Goal: Task Accomplishment & Management: Complete application form

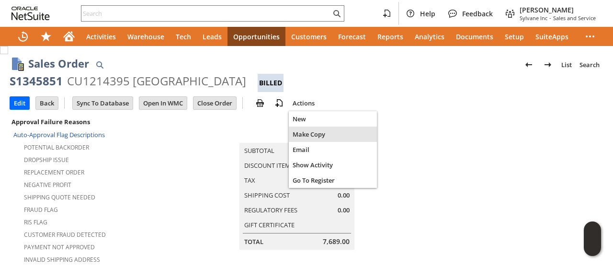
click at [309, 131] on span "Make Copy" at bounding box center [333, 134] width 80 height 9
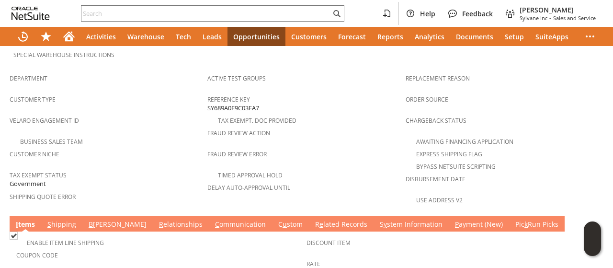
scroll to position [693, 0]
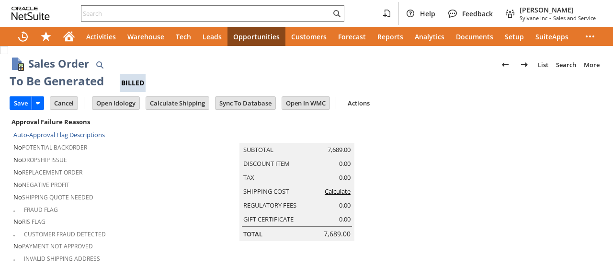
type input "Intelligent Recommendations¹⁰"
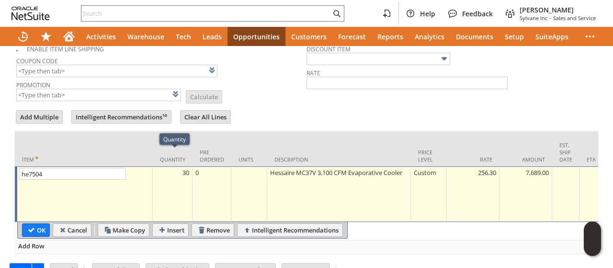
click at [171, 168] on td "30" at bounding box center [173, 194] width 40 height 56
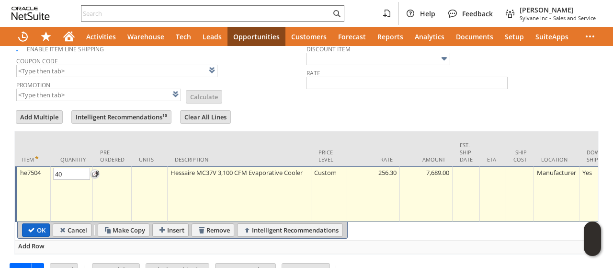
type input "40"
click at [32, 224] on input "OK" at bounding box center [36, 230] width 27 height 12
type input "Add"
type input "Copy Previous"
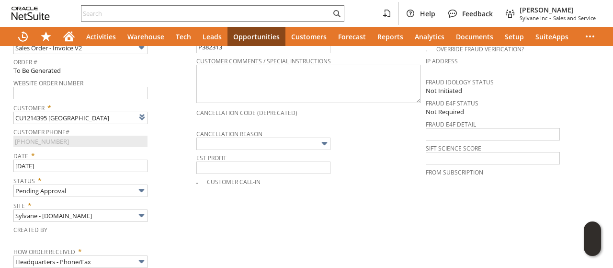
scroll to position [332, 0]
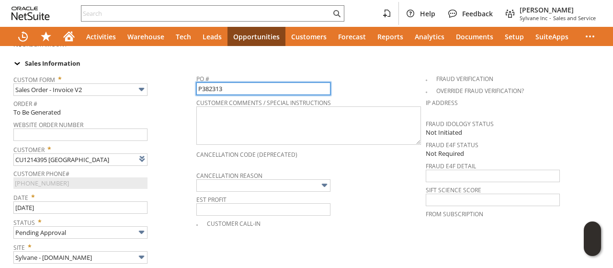
click at [237, 82] on input "P382313" at bounding box center [263, 88] width 134 height 12
paste input "7"
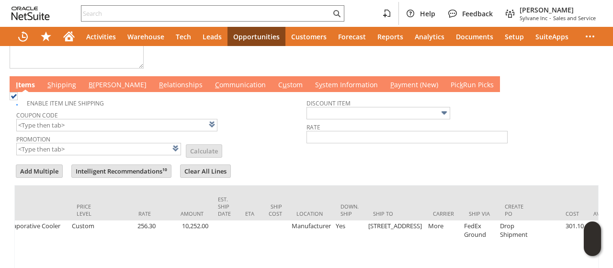
scroll to position [885, 0]
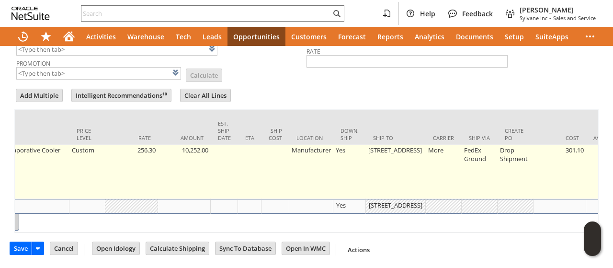
type input "P382373"
click at [386, 150] on td "1502 S Timberline Rd" at bounding box center [396, 172] width 60 height 54
type input "1502 S Timberline Rd"
type input "OK"
type input "Make Copy"
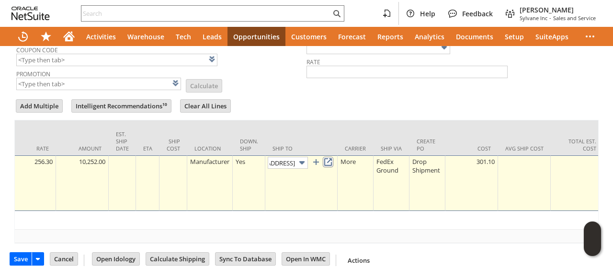
scroll to position [0, 0]
click at [333, 157] on link at bounding box center [328, 162] width 11 height 11
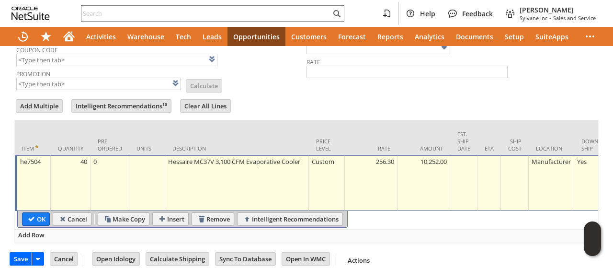
click at [358, 93] on div at bounding box center [306, 95] width 584 height 5
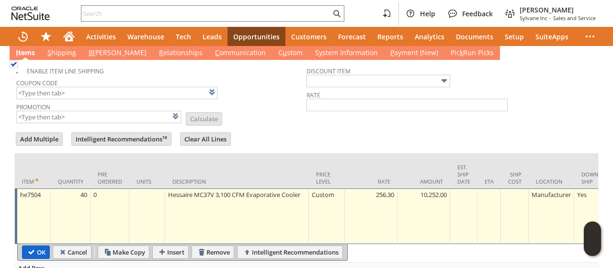
scroll to position [870, 0]
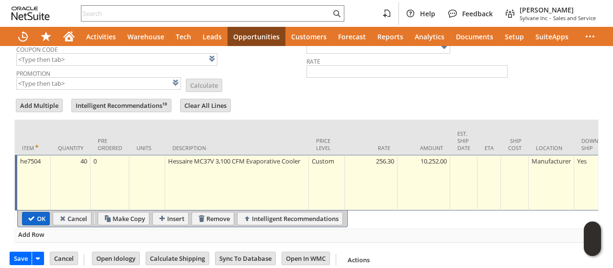
click at [41, 212] on input "OK" at bounding box center [36, 218] width 27 height 12
type input "Add"
type input "Copy Previous"
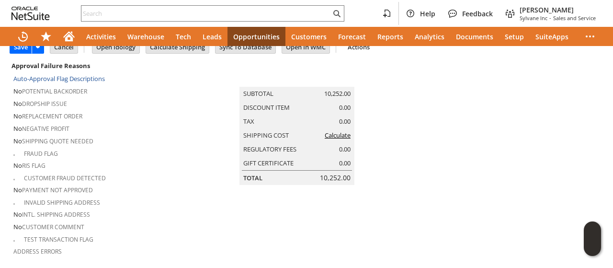
scroll to position [0, 0]
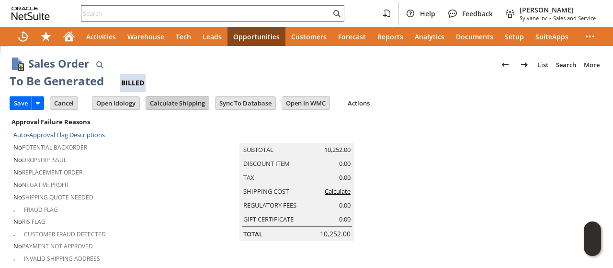
click at [172, 103] on input "Calculate Shipping" at bounding box center [177, 103] width 63 height 12
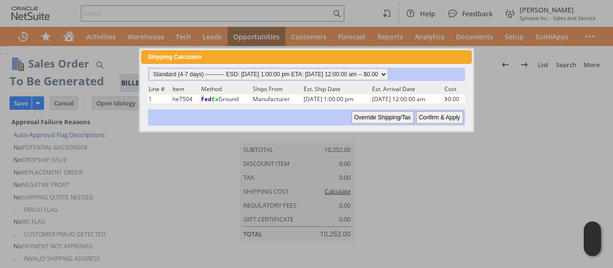
click at [432, 115] on input "Confirm & Apply" at bounding box center [439, 117] width 47 height 12
type input "Add"
type input "Copy Previous"
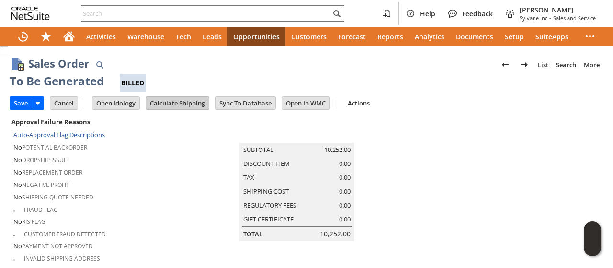
click at [160, 104] on input "Calculate Shipping" at bounding box center [177, 103] width 63 height 12
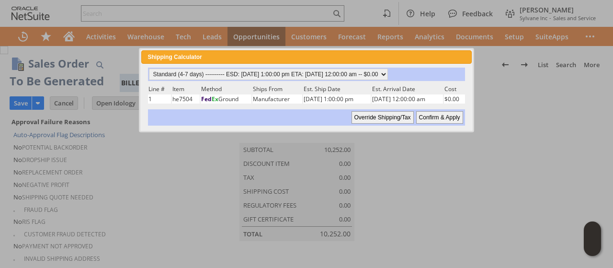
click at [437, 116] on input "Confirm & Apply" at bounding box center [439, 117] width 47 height 12
type input "Add"
type input "Copy Previous"
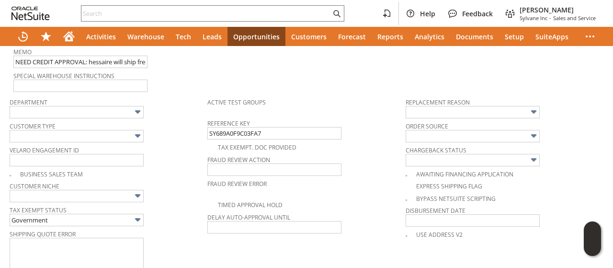
scroll to position [454, 0]
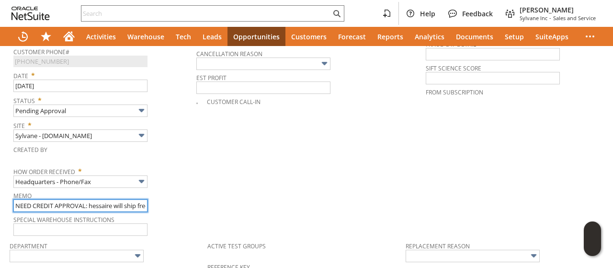
drag, startPoint x: 91, startPoint y: 194, endPoint x: 0, endPoint y: 178, distance: 92.1
click at [0, 180] on div "Sales Order List Search More Add To Shortcuts To Be Generated Billed Go Save Sa…" at bounding box center [306, 143] width 613 height 1102
drag, startPoint x: 83, startPoint y: 194, endPoint x: 163, endPoint y: 194, distance: 79.5
click at [163, 194] on div "Memo hessaire will ship free and at same price for qty 30" at bounding box center [102, 200] width 178 height 23
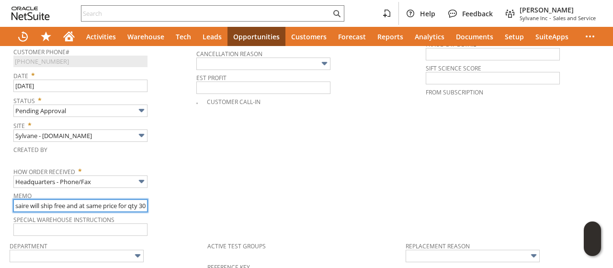
click at [136, 199] on input "hessaire will ship free and at same price for qty 30" at bounding box center [80, 205] width 134 height 12
click at [145, 199] on input "hessaire will ship free and at same price for qty 30" at bounding box center [80, 205] width 134 height 12
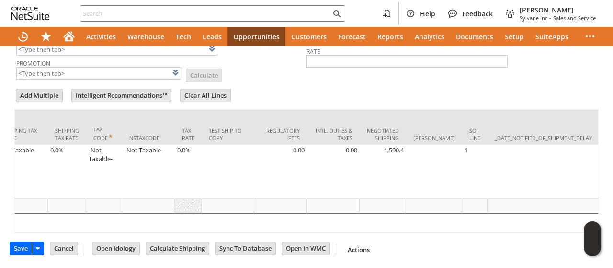
scroll to position [0, 1784]
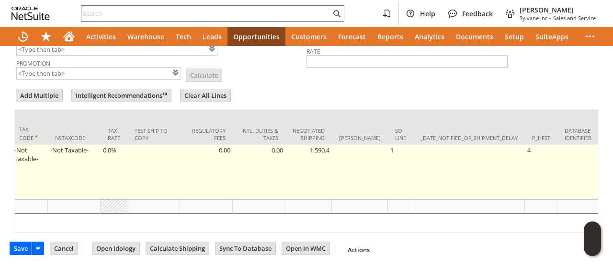
type input "hessaire will ship free and at same price for qty 40"
click at [297, 145] on td "1,590.4" at bounding box center [309, 172] width 46 height 54
type input "1,590.4"
type input "he7504"
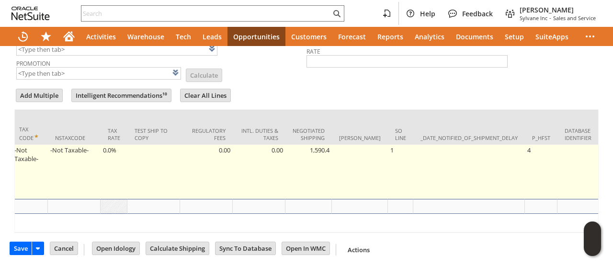
type input "OK"
type input "Make Copy"
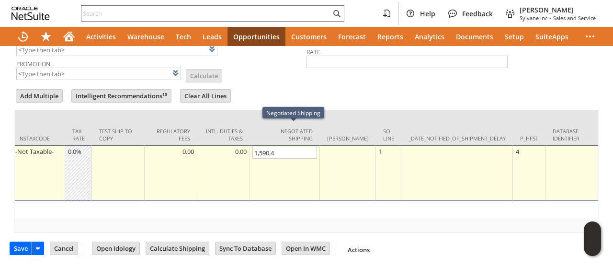
scroll to position [870, 0]
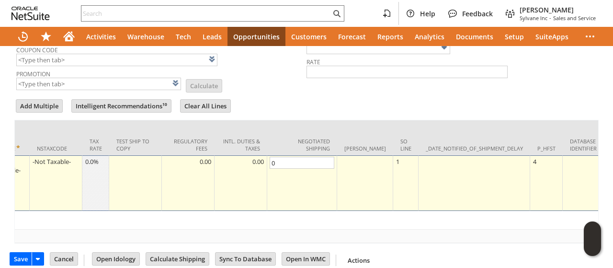
type input "0"
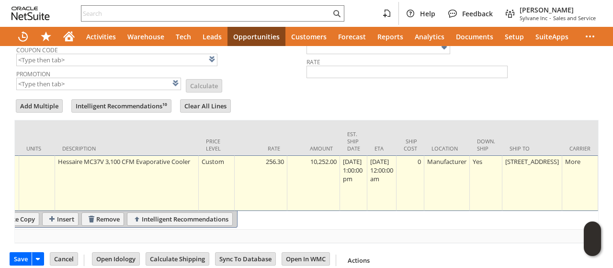
scroll to position [0, 0]
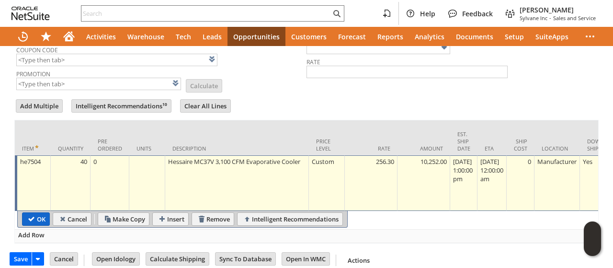
click at [31, 213] on input "OK" at bounding box center [36, 219] width 27 height 12
type input "Add"
type input "Copy Previous"
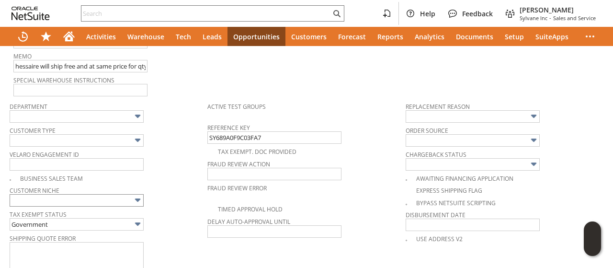
scroll to position [623, 0]
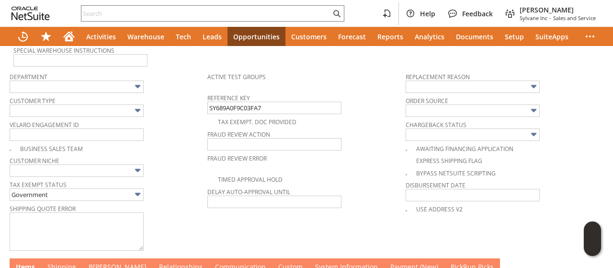
click at [102, 262] on link "B illing" at bounding box center [117, 267] width 63 height 11
click at [212, 262] on link "C ommunication" at bounding box center [240, 267] width 56 height 11
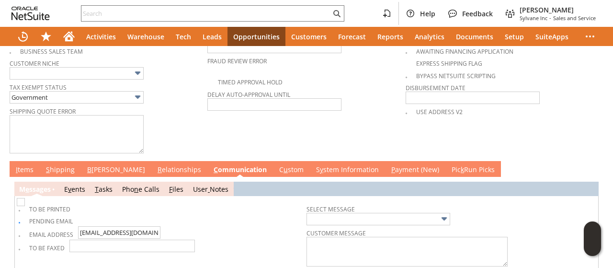
scroll to position [744, 0]
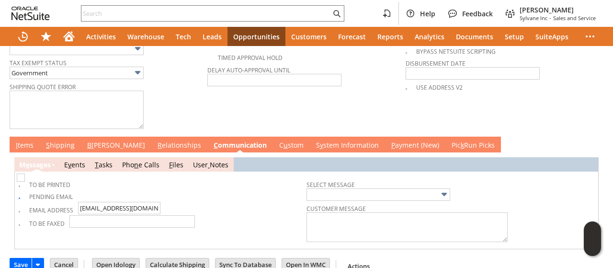
click at [23, 182] on img at bounding box center [21, 177] width 8 height 8
checkbox input "true"
click at [23, 180] on img at bounding box center [21, 177] width 8 height 8
checkbox input "false"
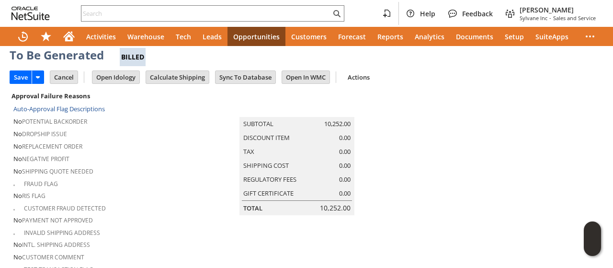
scroll to position [0, 0]
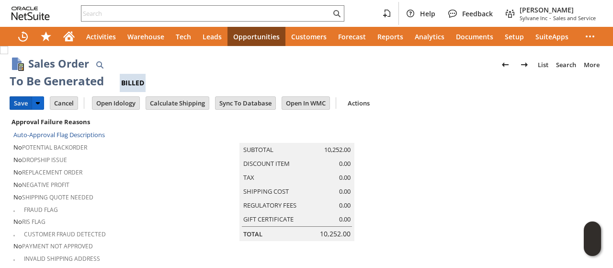
click at [15, 106] on input "Save" at bounding box center [21, 103] width 22 height 12
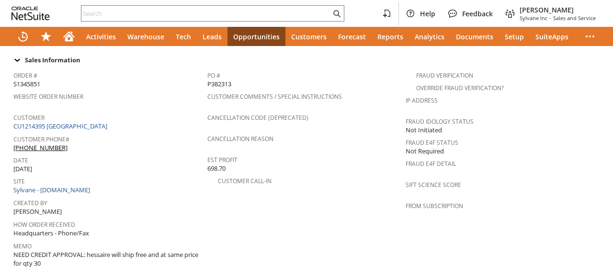
scroll to position [693, 0]
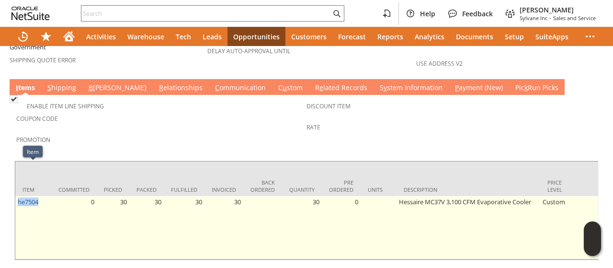
drag, startPoint x: 46, startPoint y: 169, endPoint x: 17, endPoint y: 174, distance: 29.7
click at [17, 196] on td "he7504" at bounding box center [33, 227] width 36 height 63
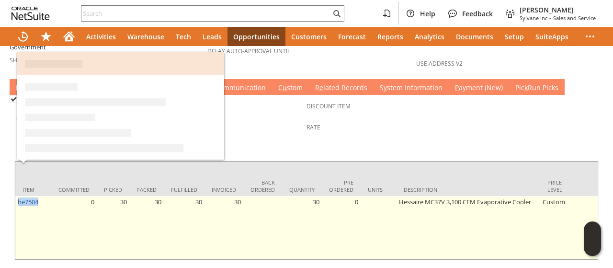
copy link "he7504"
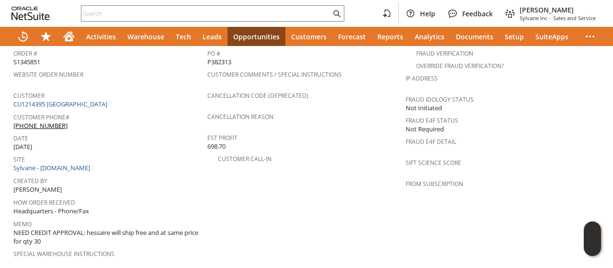
scroll to position [0, 0]
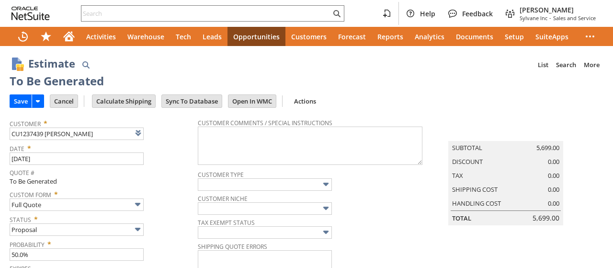
type input "Intelligent Recommendations ⁰"
type input "Add"
type input "Copy Previous"
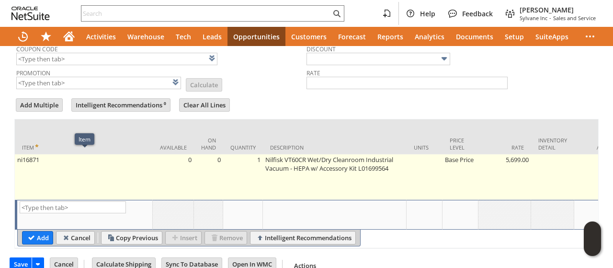
click at [36, 173] on td "ni16871" at bounding box center [84, 177] width 138 height 46
type input "ni16871"
type input "OK"
type input "Make Copy"
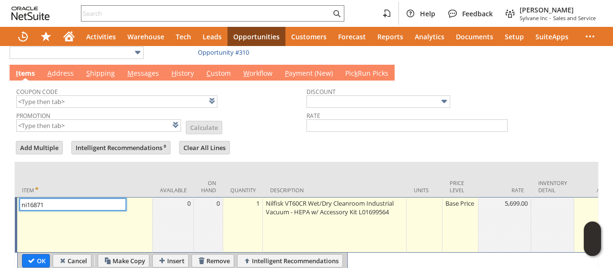
scroll to position [270, 0]
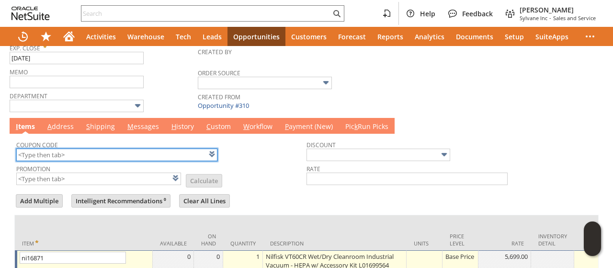
click at [98, 151] on input "text" at bounding box center [116, 155] width 201 height 12
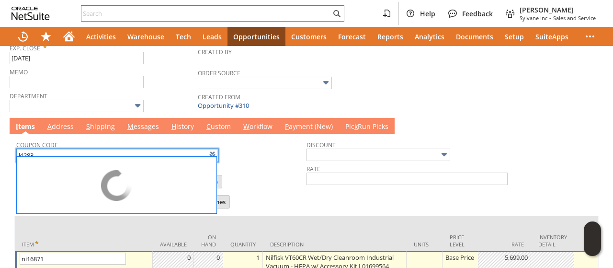
drag, startPoint x: 250, startPoint y: 173, endPoint x: 99, endPoint y: 213, distance: 156.1
click at [249, 174] on td "Promotion List Calculate" at bounding box center [161, 175] width 290 height 24
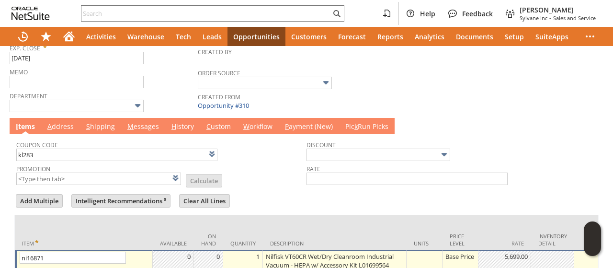
type input "KL283"
type input "Promo Code"
type input "-5.0%"
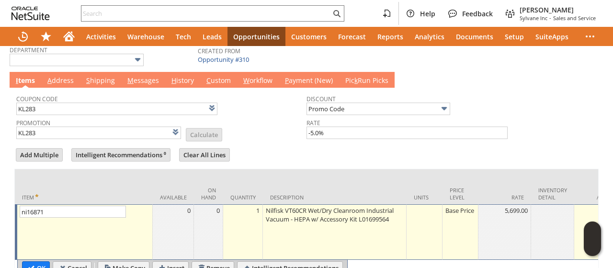
scroll to position [318, 0]
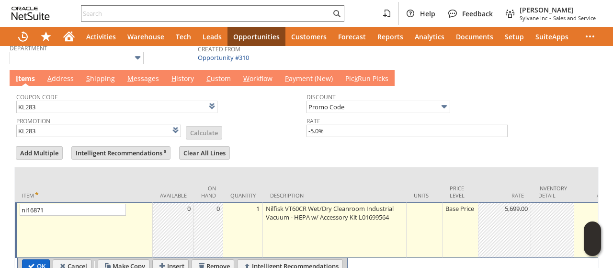
click at [34, 260] on input "OK" at bounding box center [36, 266] width 27 height 12
type input "Add"
type input "Copy Previous"
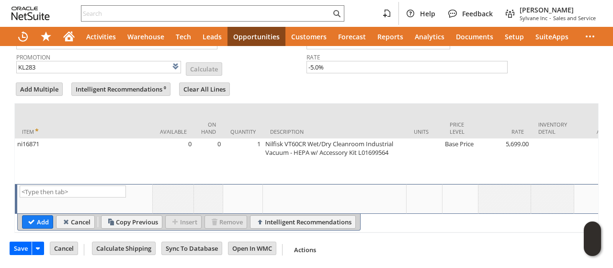
scroll to position [0, 534]
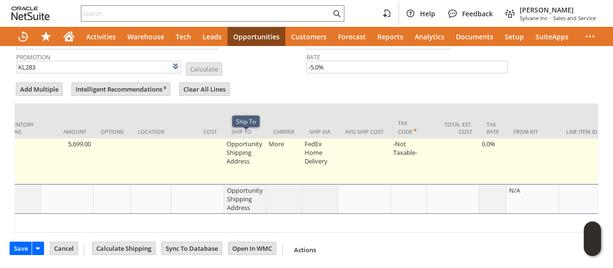
click at [241, 151] on td "Opportunity Shipping Address" at bounding box center [245, 161] width 42 height 46
type input "Opportunity Shipping Address"
type input "OK"
type input "Make Copy"
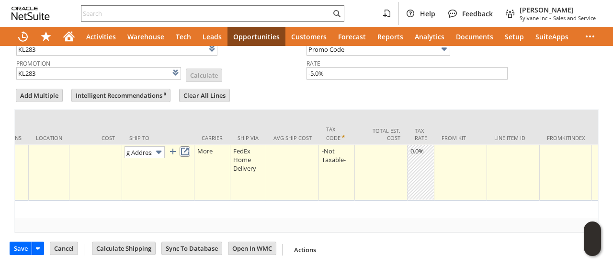
scroll to position [0, 0]
click at [183, 146] on link at bounding box center [185, 151] width 11 height 11
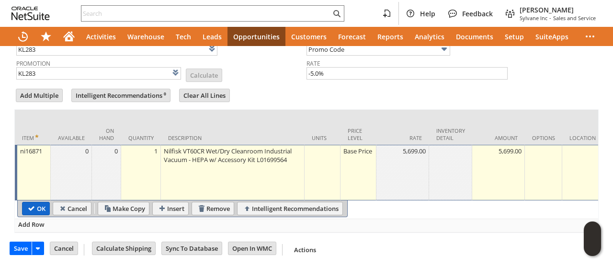
click at [30, 205] on input "OK" at bounding box center [36, 208] width 27 height 12
type input "Add"
type input "Copy Previous"
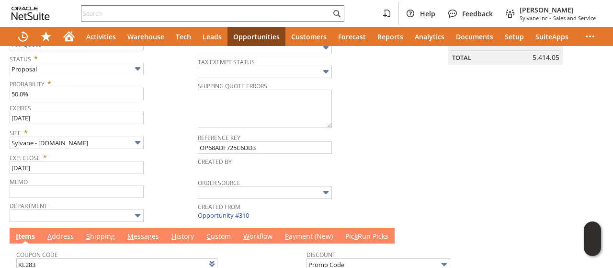
scroll to position [287, 0]
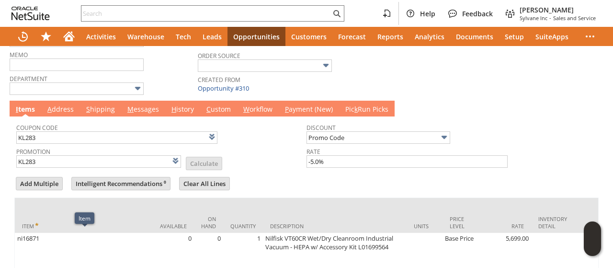
click at [70, 110] on link "A ddress" at bounding box center [60, 109] width 31 height 11
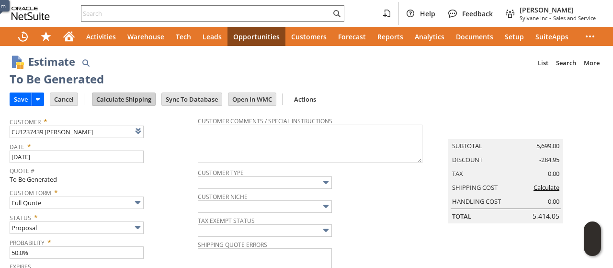
scroll to position [0, 0]
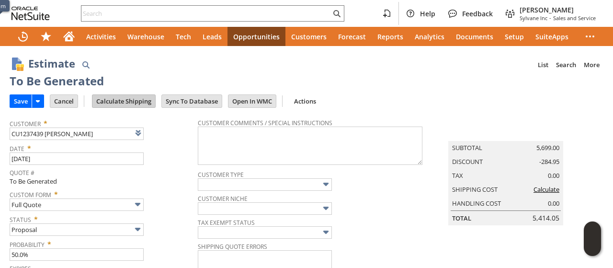
click at [114, 99] on input "Calculate Shipping" at bounding box center [123, 101] width 63 height 12
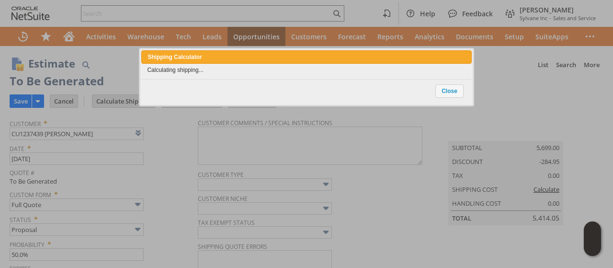
type input "NotExempt"
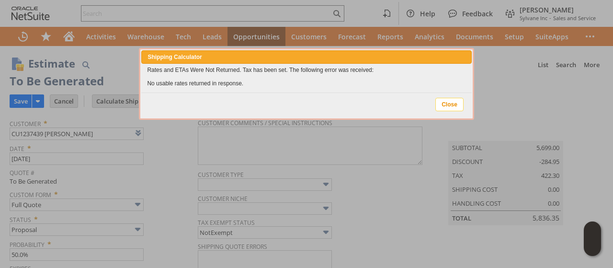
click at [459, 107] on span "Close" at bounding box center [449, 104] width 27 height 12
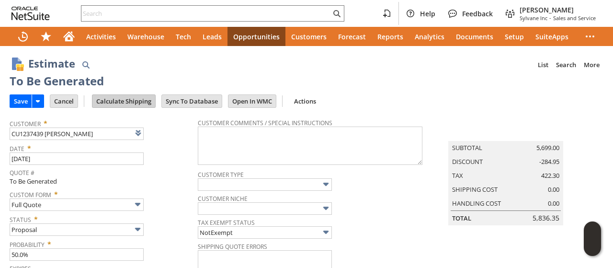
click at [118, 104] on input "Calculate Shipping" at bounding box center [123, 101] width 63 height 12
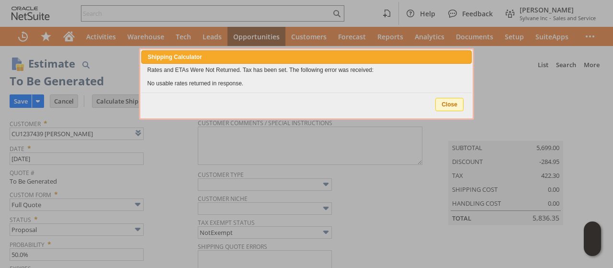
click at [444, 102] on span "Close" at bounding box center [449, 104] width 27 height 12
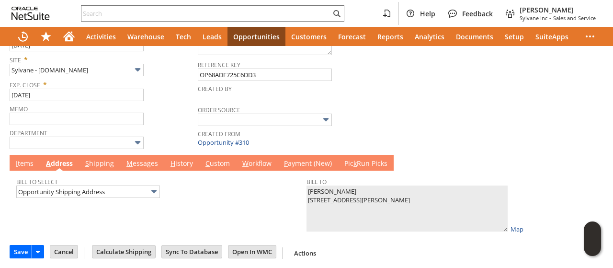
click at [138, 159] on link "M essages" at bounding box center [142, 164] width 36 height 11
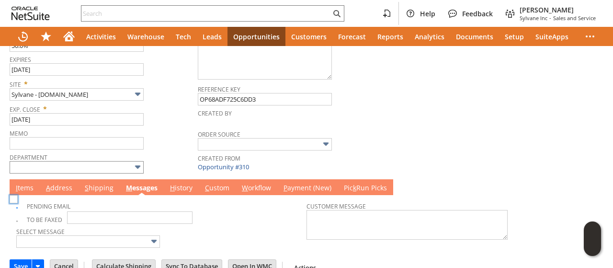
scroll to position [222, 0]
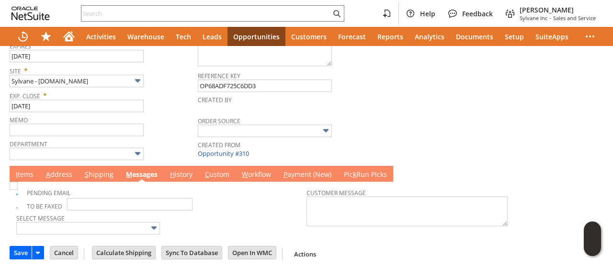
click at [16, 187] on img at bounding box center [14, 186] width 8 height 8
checkbox input "false"
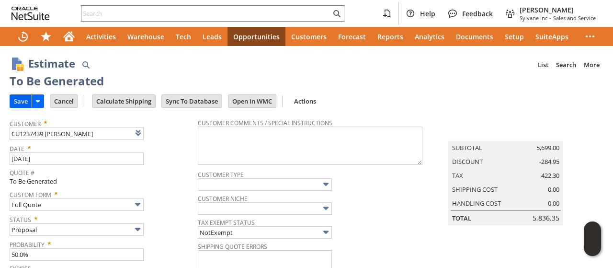
click at [21, 100] on input "Save" at bounding box center [21, 101] width 22 height 12
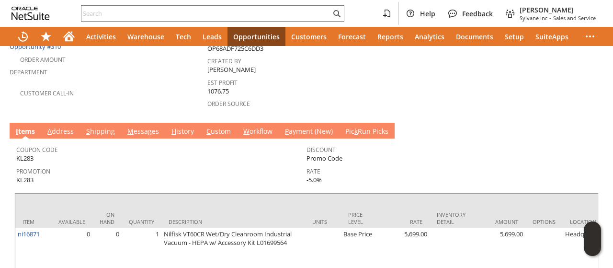
scroll to position [335, 0]
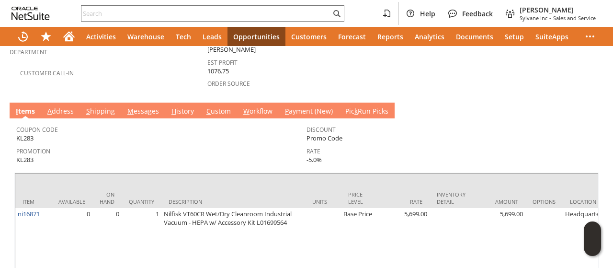
click at [142, 103] on td "M essages" at bounding box center [143, 111] width 44 height 16
click at [142, 106] on link "M essages" at bounding box center [143, 111] width 36 height 11
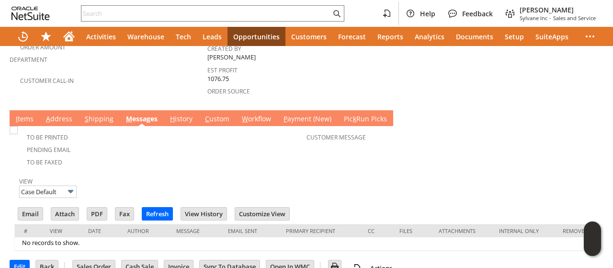
scroll to position [0, 0]
click at [34, 207] on input "Email" at bounding box center [30, 213] width 24 height 12
click at [423, 146] on td "Customer Message" at bounding box center [452, 148] width 290 height 40
